Goal: Task Accomplishment & Management: Manage account settings

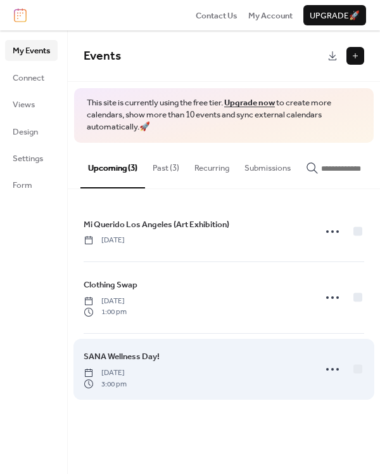
click at [268, 380] on div "SANA Wellness Day! Sunday, September 21, 2025 3:00 pm" at bounding box center [196, 368] width 224 height 39
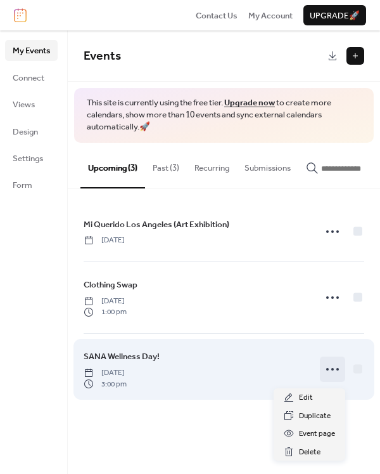
click at [334, 375] on icon at bounding box center [333, 369] width 20 height 20
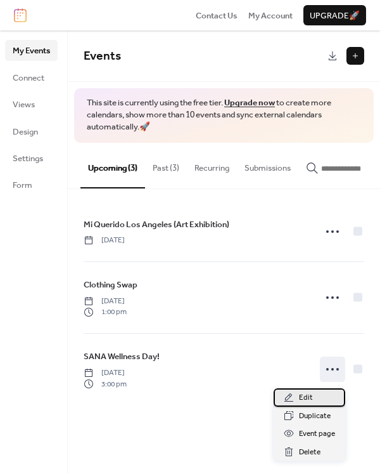
click at [311, 400] on span "Edit" at bounding box center [306, 397] width 14 height 13
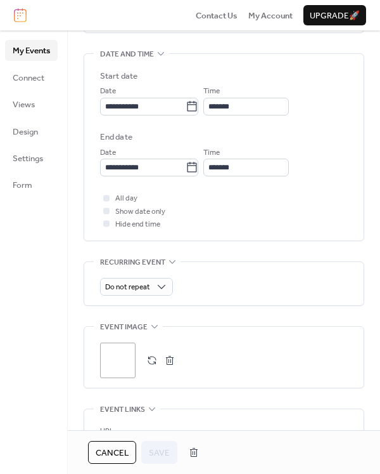
scroll to position [380, 0]
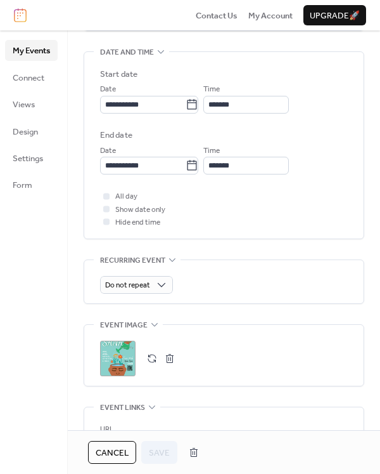
click at [171, 359] on button "button" at bounding box center [170, 358] width 18 height 18
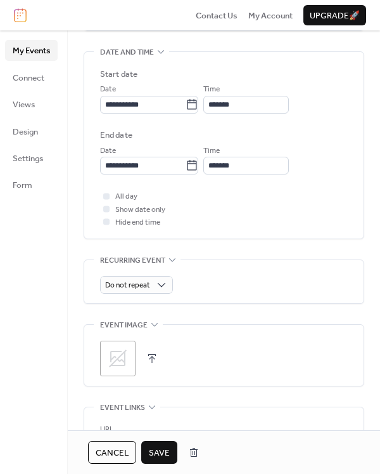
click at [125, 359] on icon at bounding box center [118, 358] width 18 height 18
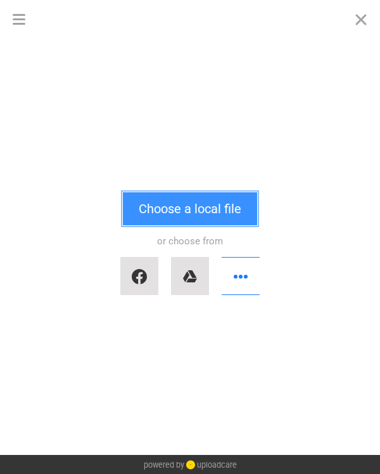
click at [180, 214] on button "Choose a local file" at bounding box center [190, 208] width 134 height 33
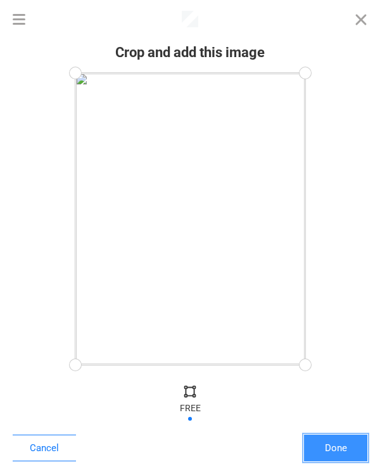
click at [337, 447] on button "Done" at bounding box center [335, 447] width 63 height 27
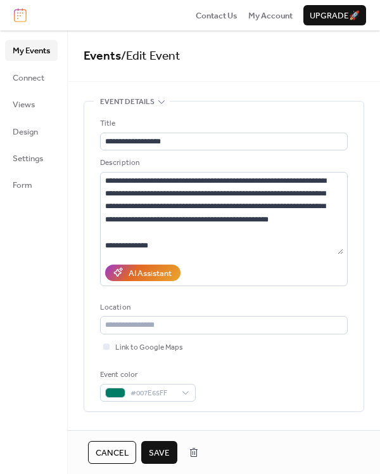
click at [160, 453] on span "Save" at bounding box center [159, 452] width 21 height 13
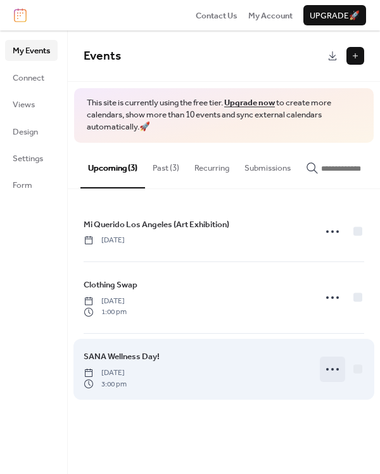
click at [330, 373] on icon at bounding box center [333, 369] width 20 height 20
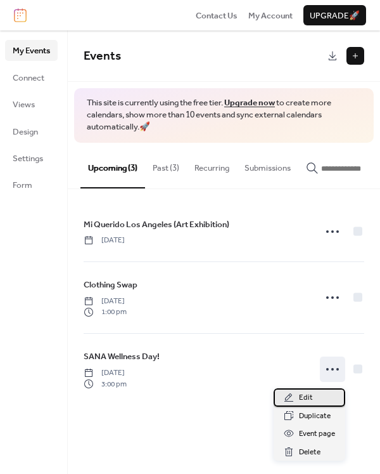
click at [314, 403] on div "Edit" at bounding box center [310, 397] width 72 height 18
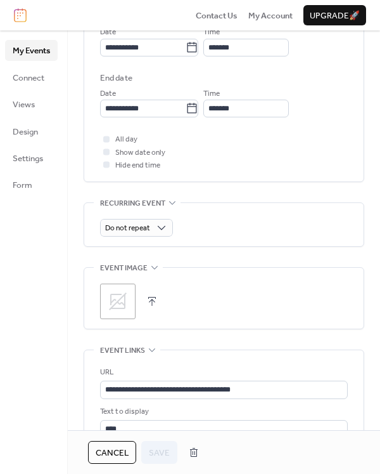
scroll to position [444, 0]
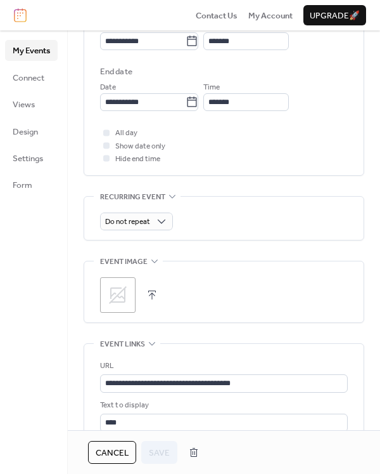
click at [119, 292] on icon at bounding box center [118, 295] width 20 height 20
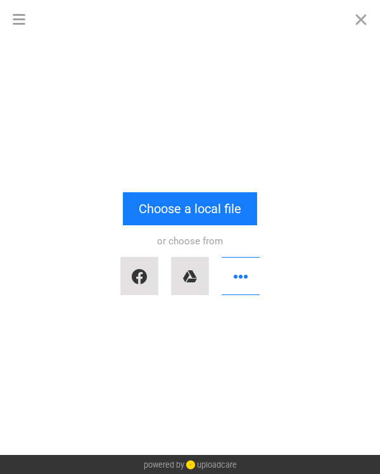
scroll to position [0, 0]
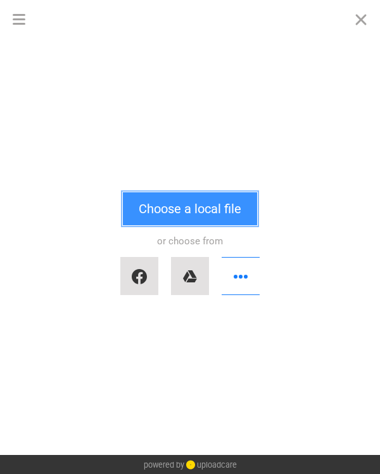
click at [188, 215] on button "Choose a local file" at bounding box center [190, 208] width 134 height 33
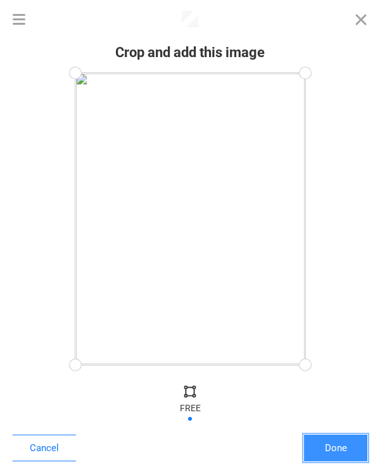
click at [346, 448] on button "Done" at bounding box center [335, 447] width 63 height 27
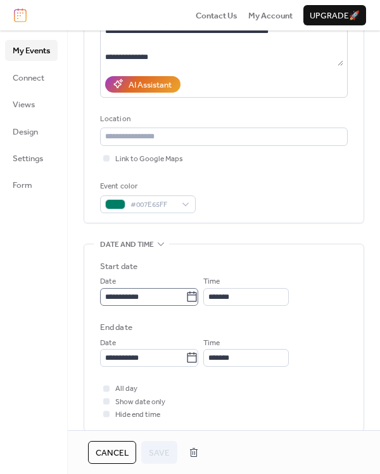
scroll to position [190, 0]
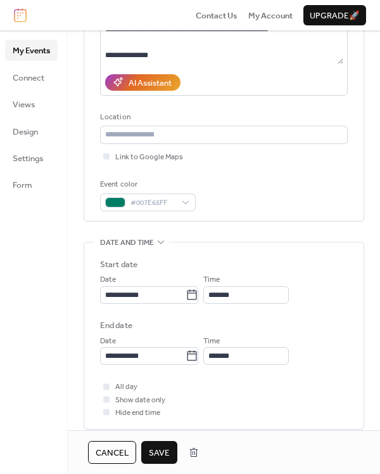
click at [159, 453] on span "Save" at bounding box center [159, 452] width 21 height 13
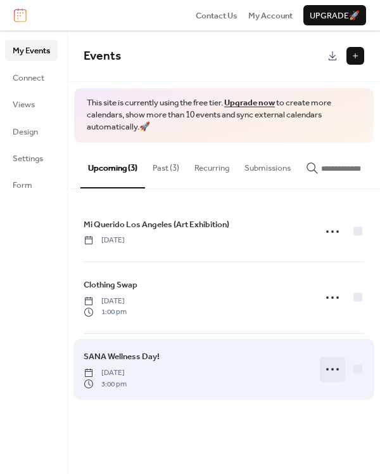
click at [332, 375] on icon at bounding box center [333, 369] width 20 height 20
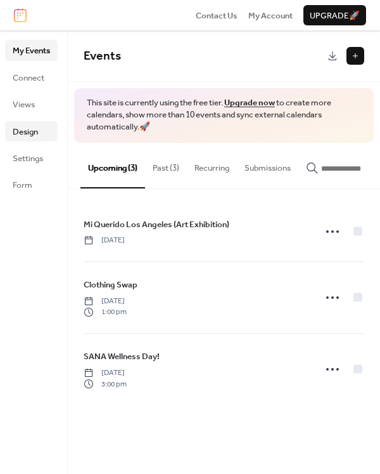
click at [36, 131] on span "Design" at bounding box center [25, 132] width 25 height 13
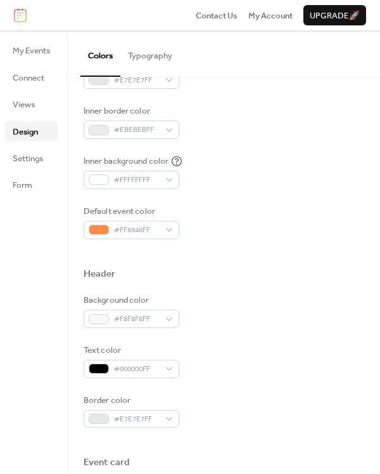
scroll to position [254, 0]
click at [22, 152] on span "Settings" at bounding box center [28, 158] width 30 height 13
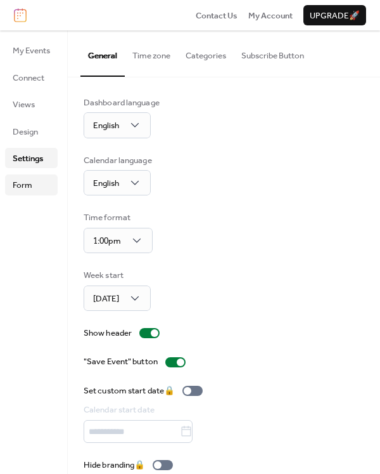
click at [23, 184] on span "Form" at bounding box center [23, 185] width 20 height 13
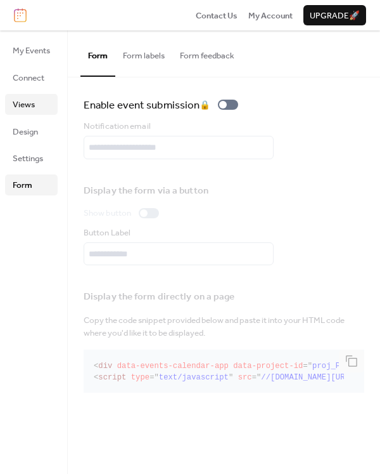
click at [27, 105] on span "Views" at bounding box center [24, 104] width 22 height 13
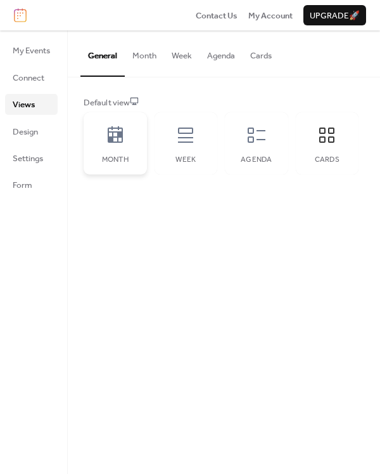
click at [114, 134] on icon at bounding box center [115, 134] width 15 height 16
click at [188, 150] on div "Week" at bounding box center [186, 143] width 63 height 62
click at [249, 141] on icon at bounding box center [257, 134] width 18 height 15
click at [335, 144] on icon at bounding box center [327, 135] width 20 height 20
